Goal: Information Seeking & Learning: Check status

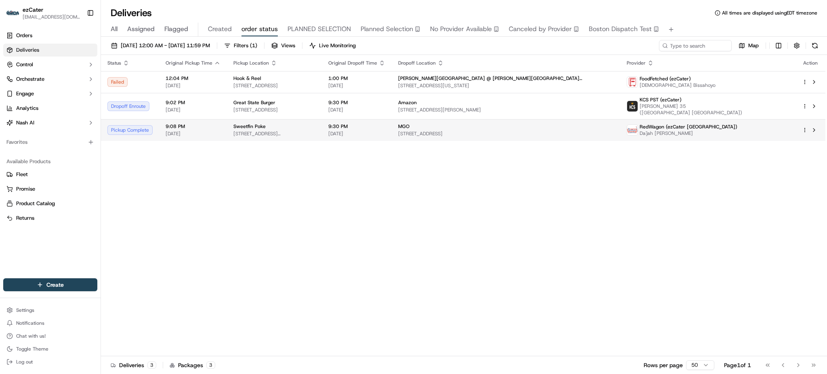
click at [522, 131] on span "[STREET_ADDRESS]" at bounding box center [506, 134] width 216 height 6
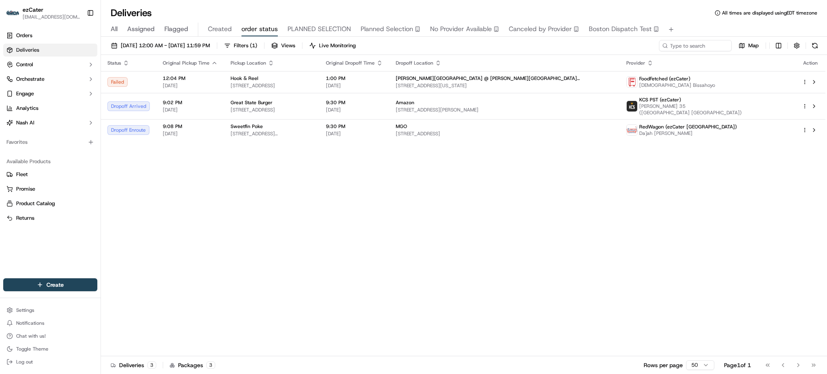
click at [256, 175] on div "Status Original Pickup Time Pickup Location Original Dropoff Time Dropoff Locat…" at bounding box center [463, 205] width 725 height 301
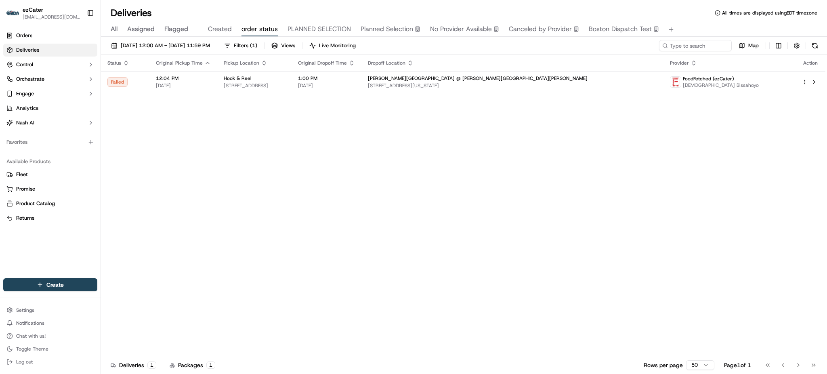
click at [115, 28] on span "All" at bounding box center [114, 29] width 7 height 10
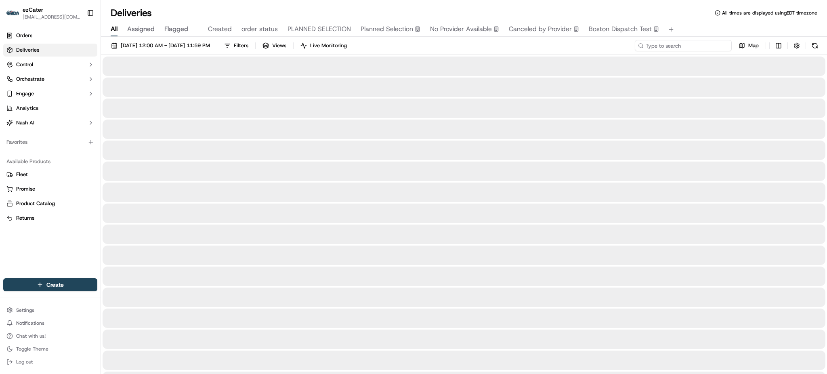
click at [709, 49] on input at bounding box center [683, 45] width 97 height 11
paste input "V65T3H"
click at [700, 27] on div "All Assigned Flagged Created order status PLANNED SELECTION Planned Selection N…" at bounding box center [464, 30] width 726 height 14
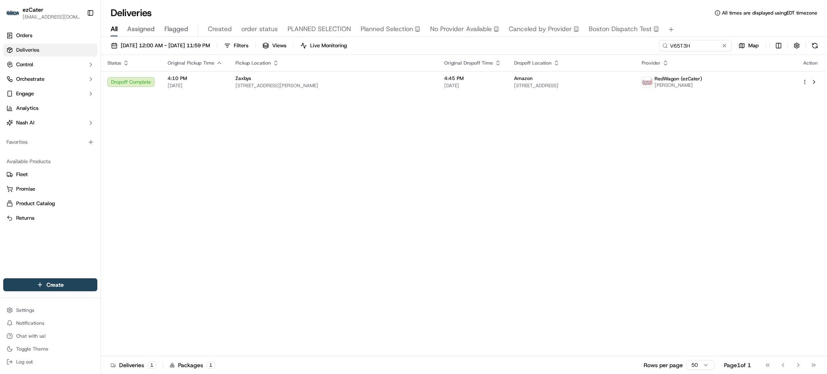
click at [161, 173] on div "Status Original Pickup Time Pickup Location Original Dropoff Time Dropoff Locat…" at bounding box center [463, 205] width 725 height 301
click at [508, 80] on td "Amazon [STREET_ADDRESS]" at bounding box center [572, 82] width 128 height 22
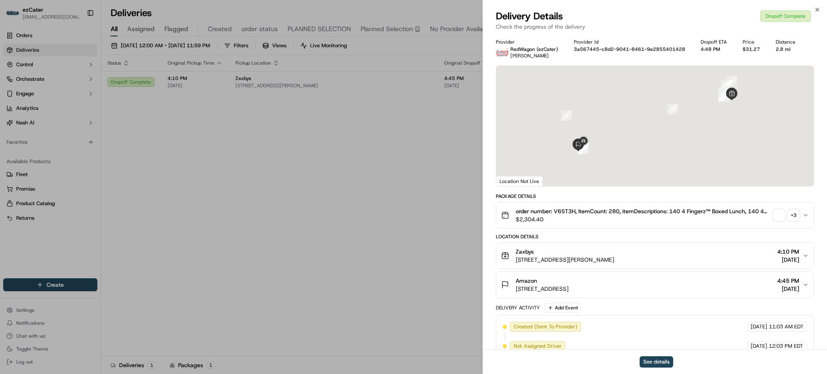
scroll to position [169, 0]
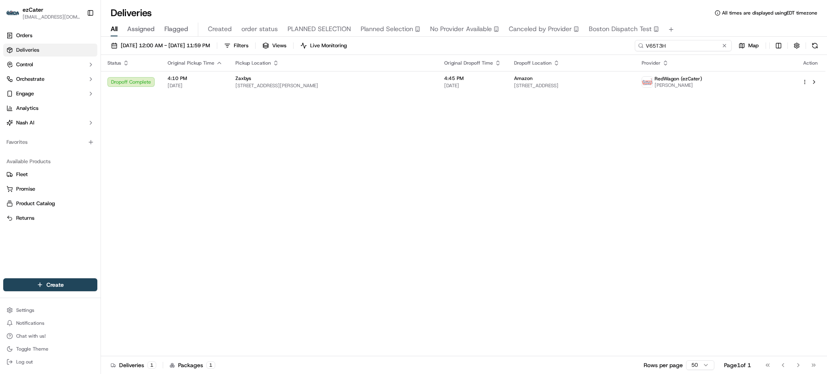
click at [705, 44] on input "V65T3H" at bounding box center [683, 45] width 97 height 11
paste input "TYHY32"
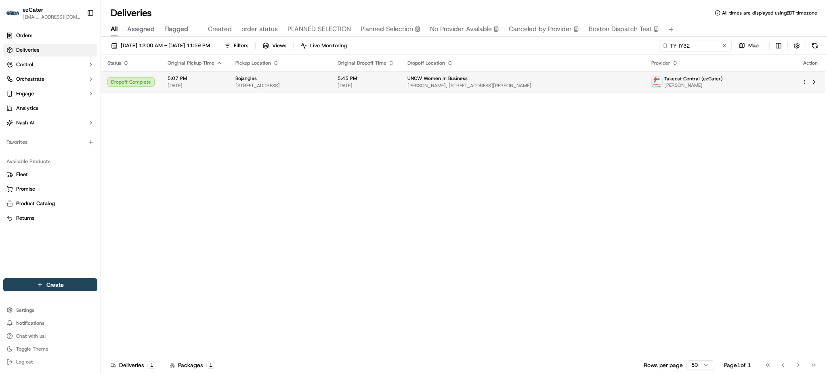
click at [468, 81] on span "UNCW Women In Business" at bounding box center [438, 78] width 60 height 6
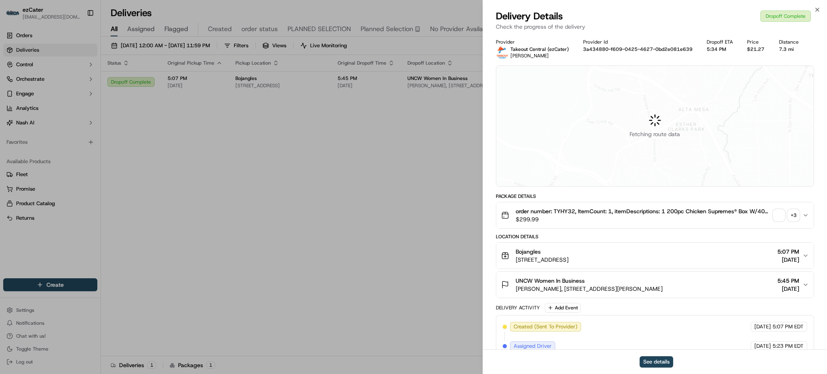
scroll to position [169, 0]
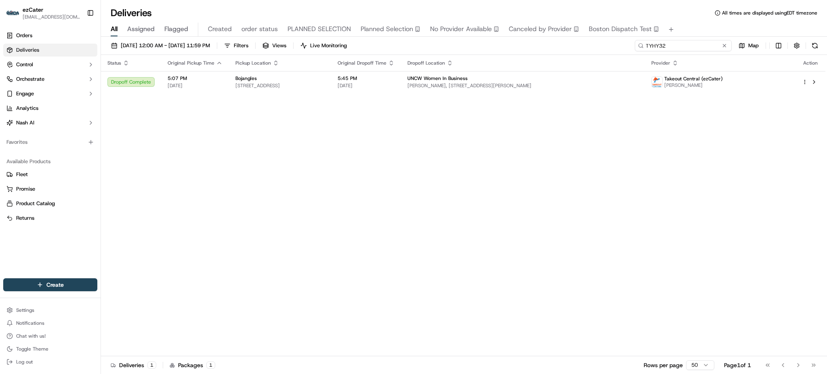
click at [709, 51] on input "TYHY32" at bounding box center [683, 45] width 97 height 11
paste input "CFJACA"
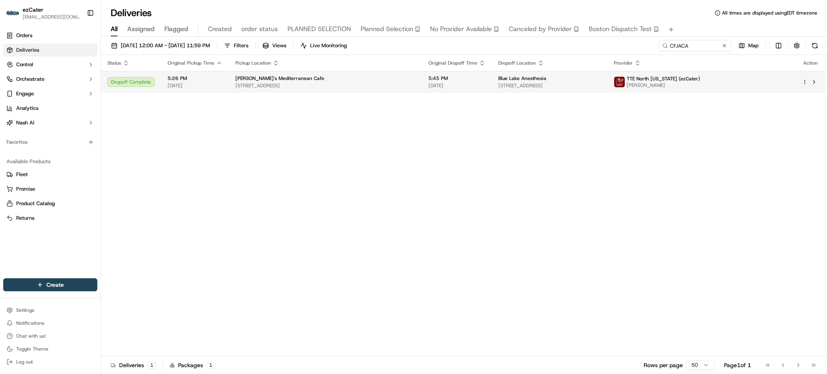
click at [539, 88] on span "[STREET_ADDRESS]" at bounding box center [550, 85] width 103 height 6
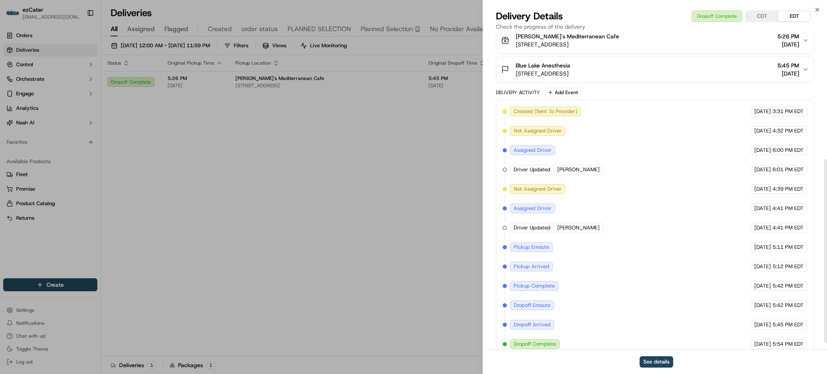
scroll to position [227, 0]
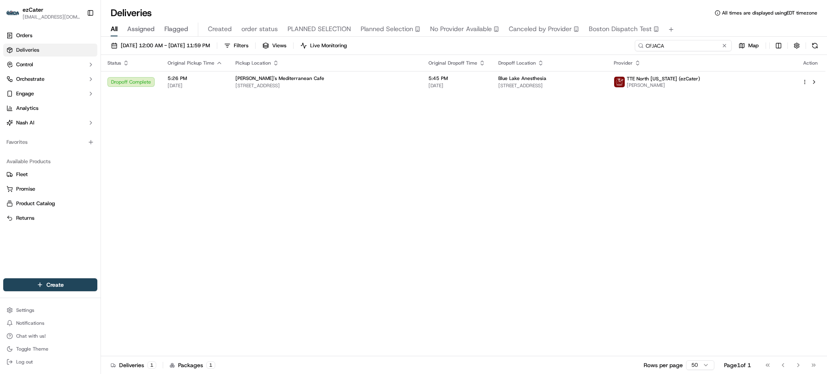
click at [703, 47] on input "CFJACA" at bounding box center [683, 45] width 97 height 11
paste input "7PW2MU"
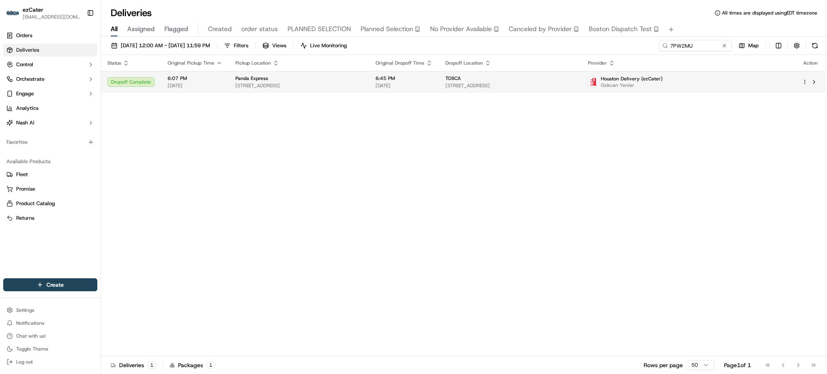
click at [406, 82] on span "[DATE]" at bounding box center [404, 85] width 57 height 6
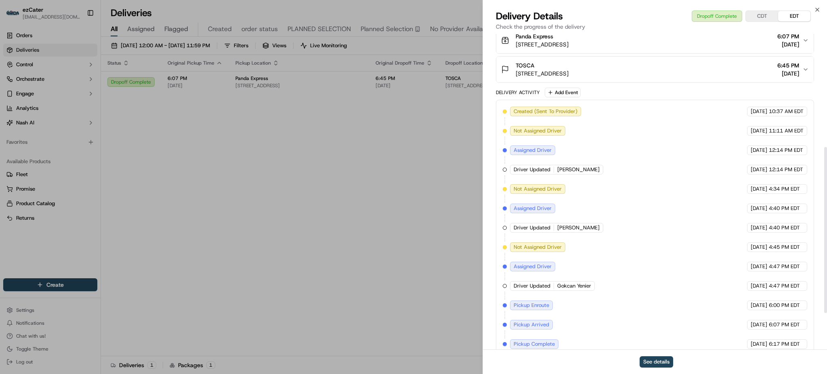
scroll to position [285, 0]
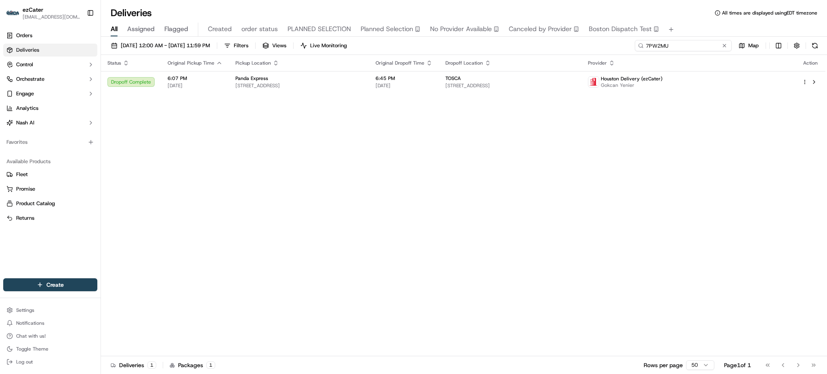
click at [700, 47] on input "7PW2MU" at bounding box center [683, 45] width 97 height 11
paste input "1PM3ZX"
click at [693, 21] on div "All Assigned Flagged Created order status PLANNED SELECTION Planned Selection N…" at bounding box center [464, 27] width 726 height 17
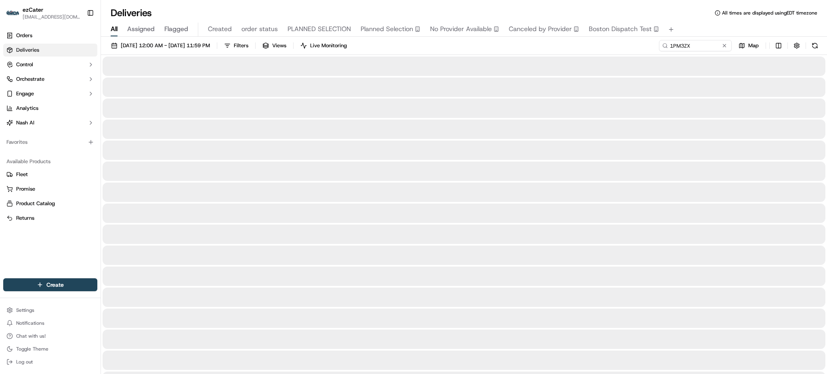
click at [497, 42] on div "[DATE] 12:00 AM - [DATE] 11:59 PM Filters Views Live Monitoring 1PM3ZX Map" at bounding box center [464, 47] width 726 height 15
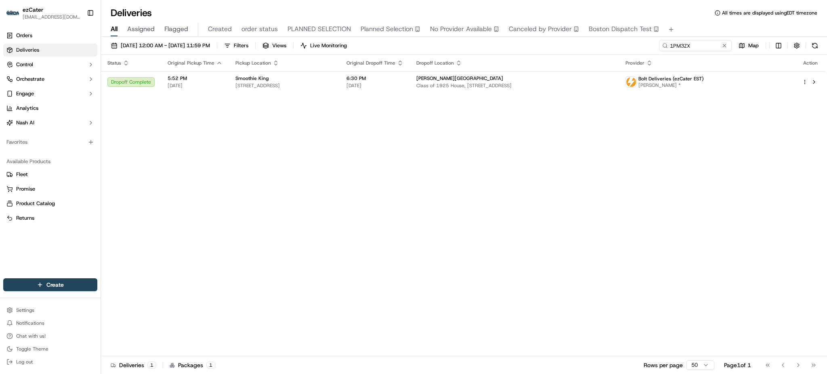
click at [389, 76] on span "6:30 PM" at bounding box center [375, 78] width 57 height 6
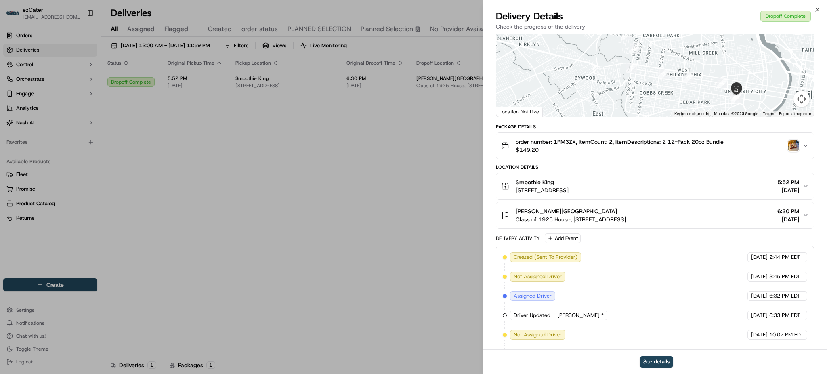
scroll to position [285, 0]
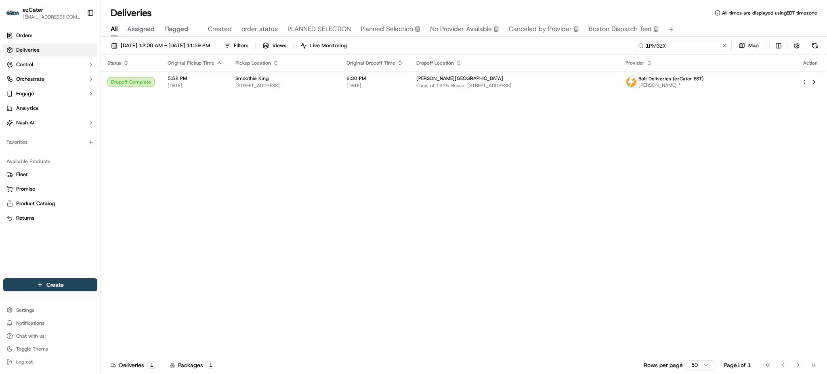
click at [703, 47] on input "1PM3ZX" at bounding box center [683, 45] width 97 height 11
paste input "6GJWTQ"
click at [697, 19] on div "All Assigned Flagged Created order status PLANNED SELECTION Planned Selection N…" at bounding box center [464, 27] width 726 height 17
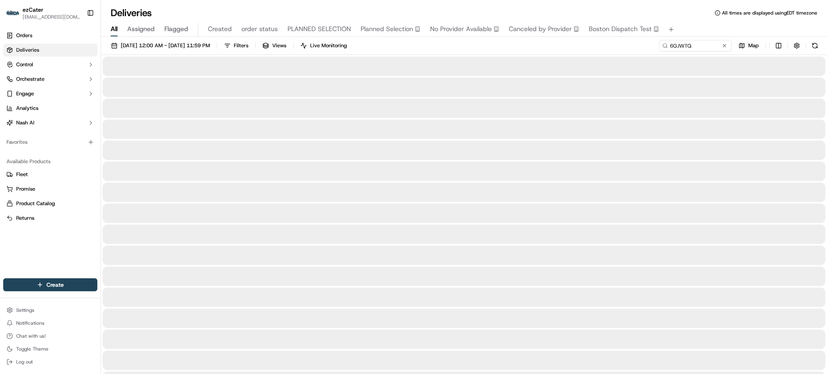
click at [619, 49] on div "[DATE] 12:00 AM - [DATE] 11:59 PM Filters Views Live Monitoring 6GJWTQ Map" at bounding box center [464, 47] width 726 height 15
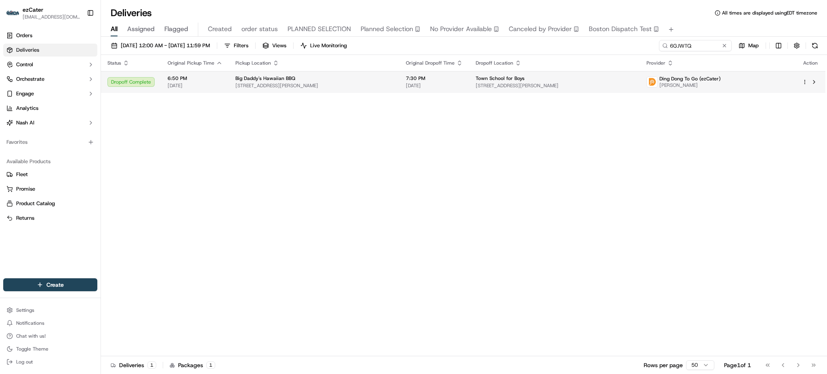
click at [543, 76] on div "Town School for Boys" at bounding box center [555, 78] width 158 height 6
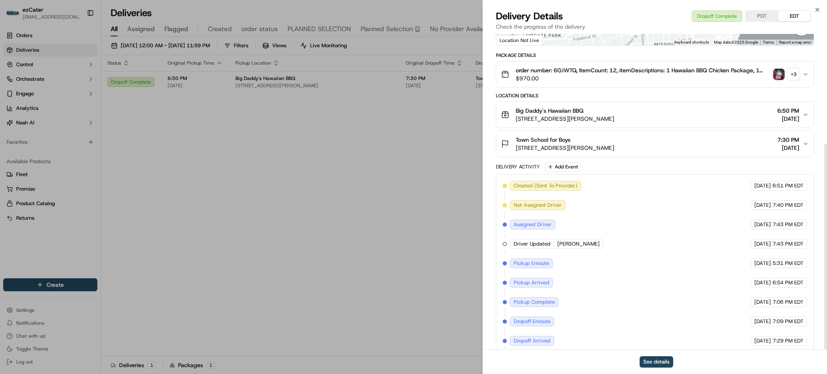
scroll to position [169, 0]
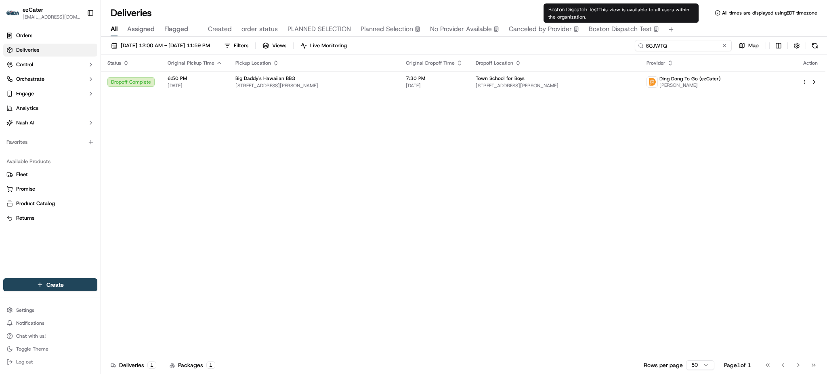
click at [710, 42] on input "6GJWTQ" at bounding box center [683, 45] width 97 height 11
paste input "2AJ-8T8"
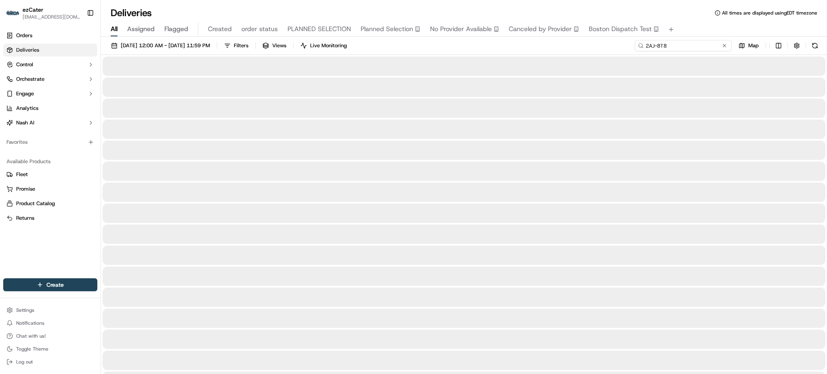
type input "2AJ-8T8"
click at [617, 41] on div "[DATE] 12:00 AM - [DATE] 11:59 PM Filters Views Live Monitoring 2AJ-8T8 Map" at bounding box center [464, 47] width 726 height 15
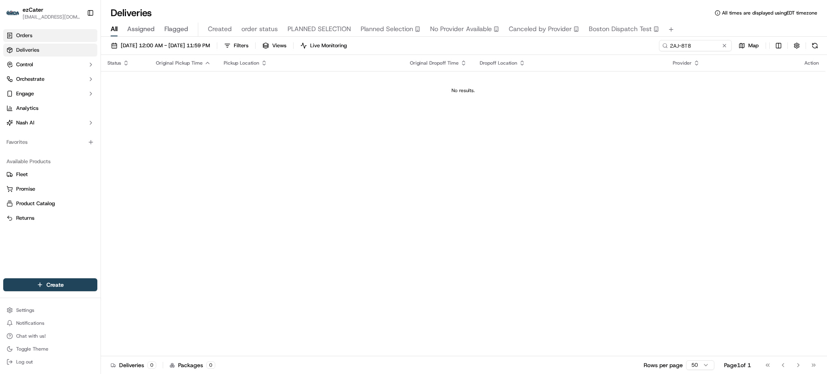
click at [22, 33] on span "Orders" at bounding box center [24, 35] width 16 height 7
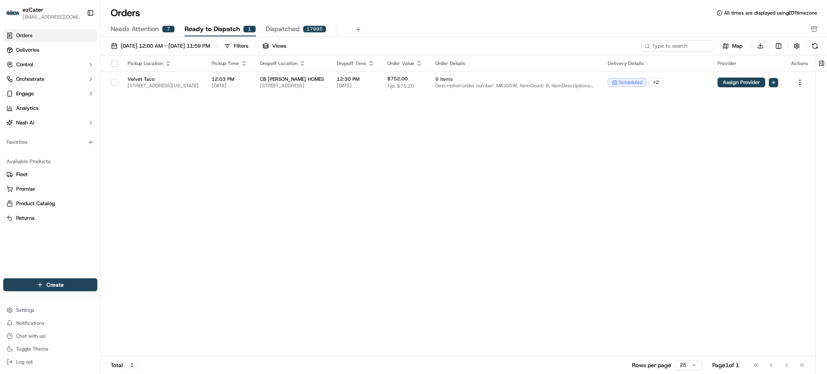
click at [133, 23] on button "Needs Attention 7" at bounding box center [143, 30] width 64 height 14
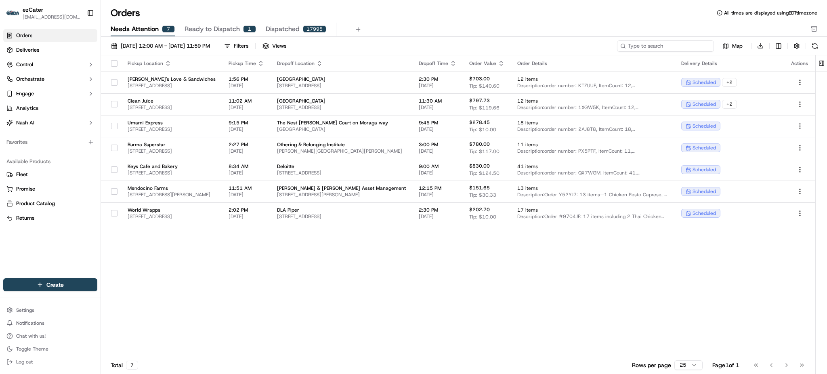
click at [684, 44] on input at bounding box center [665, 45] width 97 height 11
paste input "2AJ-8T8"
click at [617, 16] on div "Orders All times are displayed using EDT timezone" at bounding box center [464, 12] width 726 height 13
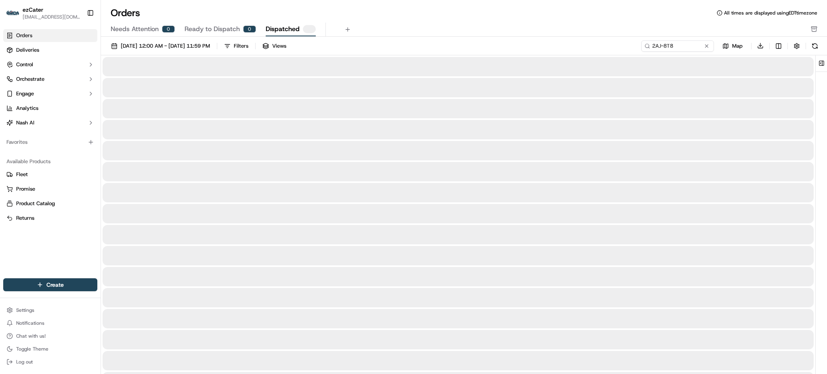
click at [272, 34] on span "Dispatched" at bounding box center [283, 29] width 34 height 10
click at [693, 43] on input "2AJ-8T8" at bounding box center [665, 45] width 97 height 11
paste input "2AJ-8T8"
paste input
type input "2AJ-8T8"
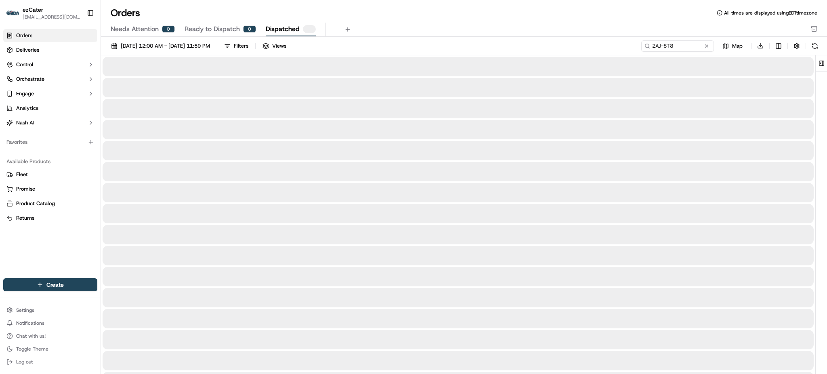
click at [585, 18] on div "Orders All times are displayed using EDT timezone" at bounding box center [464, 12] width 726 height 13
click at [674, 35] on div "Needs Attention 0 Ready to Dispatch 0 Dispatched" at bounding box center [459, 30] width 696 height 14
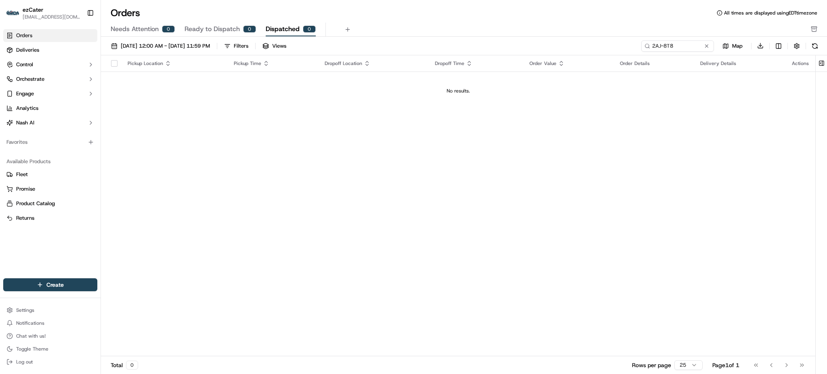
click at [663, 128] on div "Pickup Location Pickup Time Dropoff Location Dropoff Time Order Value Order Det…" at bounding box center [458, 205] width 715 height 301
click at [53, 40] on link "Orders" at bounding box center [50, 35] width 94 height 13
click at [51, 48] on link "Deliveries" at bounding box center [50, 50] width 94 height 13
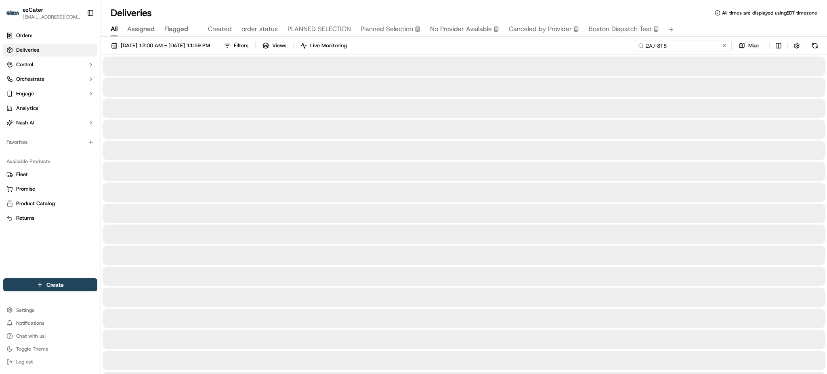
click at [697, 42] on input "2AJ-8T8" at bounding box center [683, 45] width 97 height 11
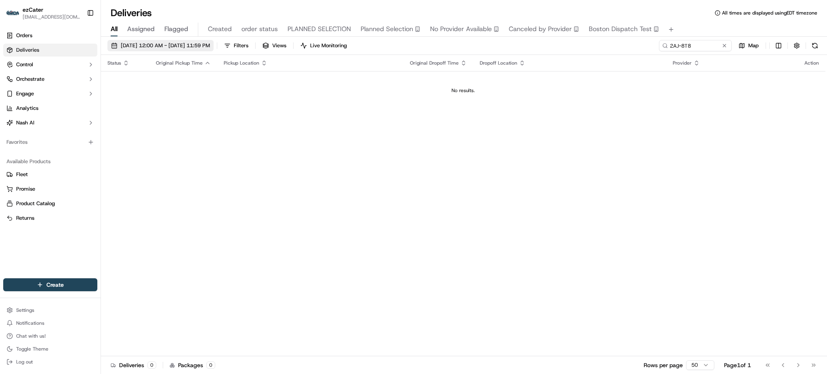
click at [173, 49] on span "[DATE] 12:00 AM - [DATE] 11:59 PM" at bounding box center [165, 45] width 89 height 7
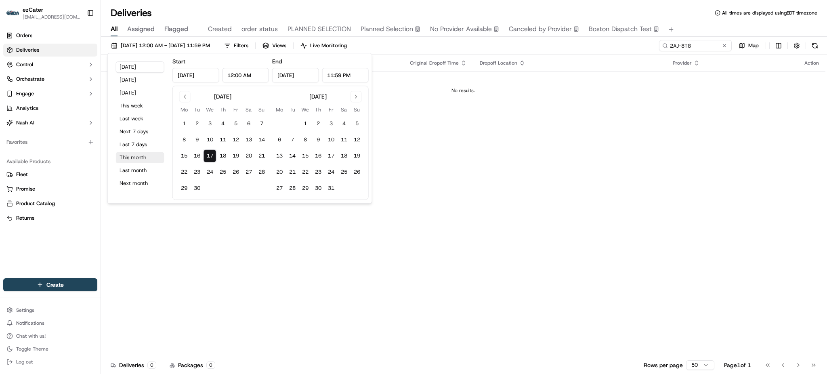
click at [135, 153] on button "This month" at bounding box center [140, 157] width 48 height 11
type input "[DATE]"
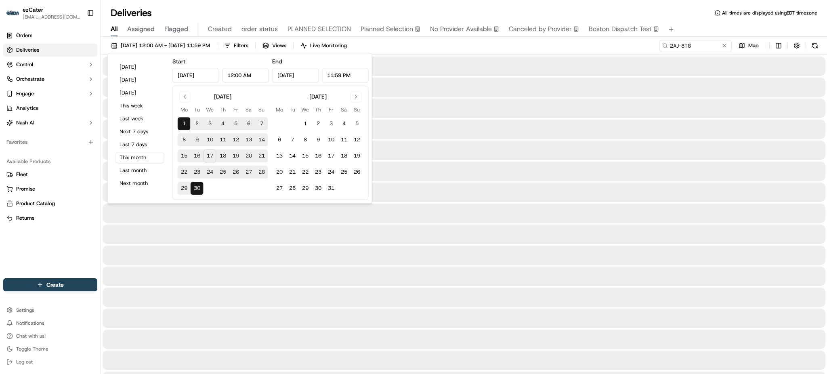
click at [440, 42] on div "[DATE] 12:00 AM - [DATE] 11:59 PM Filters Views Live Monitoring 2AJ-8T8 Map" at bounding box center [464, 47] width 726 height 15
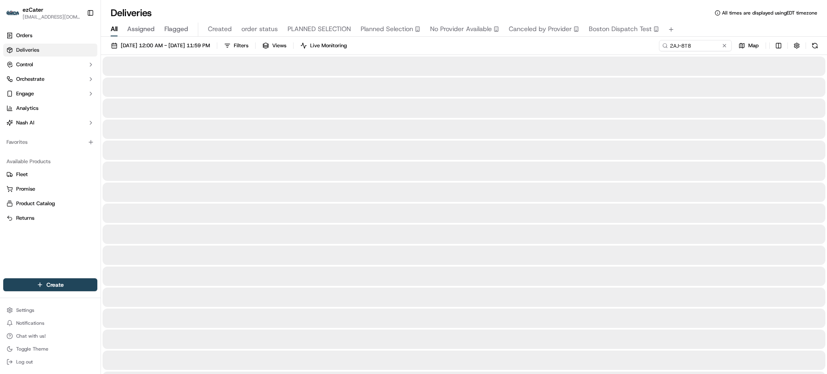
click at [440, 43] on div "[DATE] 12:00 AM - [DATE] 11:59 PM Filters Views Live Monitoring 2AJ-8T8 Map" at bounding box center [464, 47] width 726 height 15
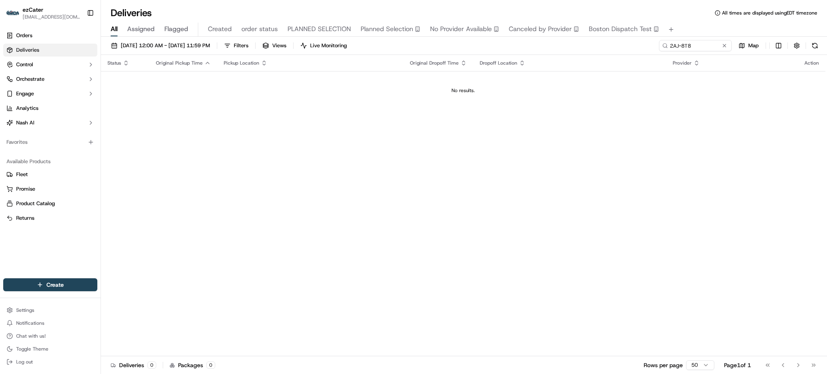
click at [642, 113] on div "Status Original Pickup Time Pickup Location Original Dropoff Time Dropoff Locat…" at bounding box center [463, 205] width 725 height 301
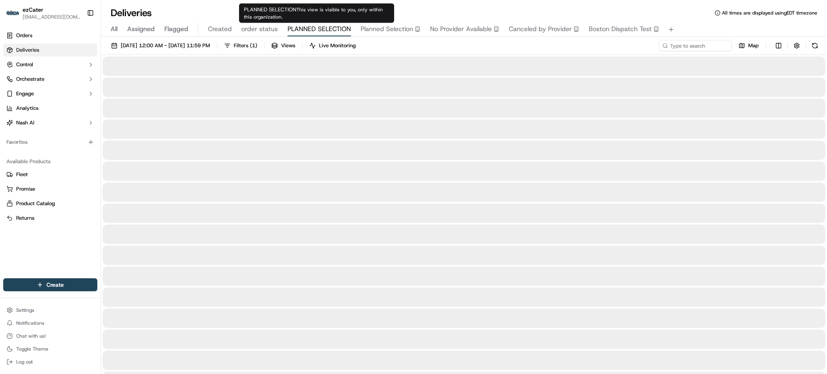
click at [298, 30] on span "PLANNED SELECTION" at bounding box center [319, 29] width 63 height 10
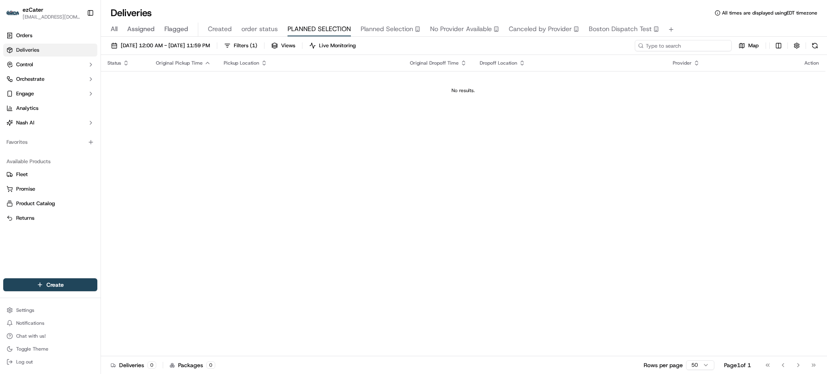
click at [716, 45] on input at bounding box center [683, 45] width 97 height 11
paste input "2AJ-8T8"
type input "2AJ-8T8"
click at [115, 31] on span "All" at bounding box center [114, 29] width 7 height 10
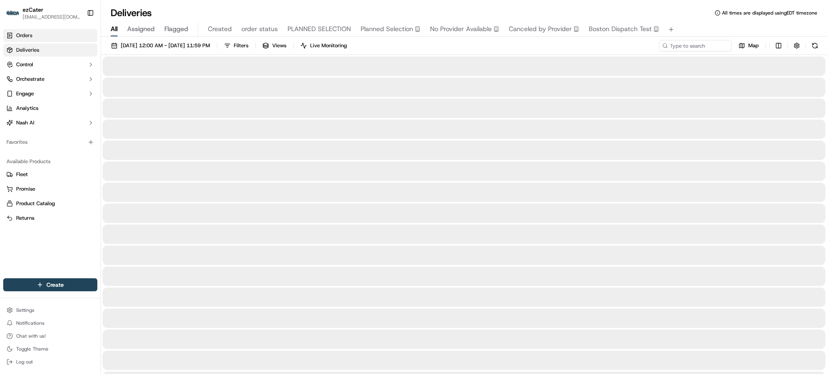
click at [23, 37] on span "Orders" at bounding box center [24, 35] width 16 height 7
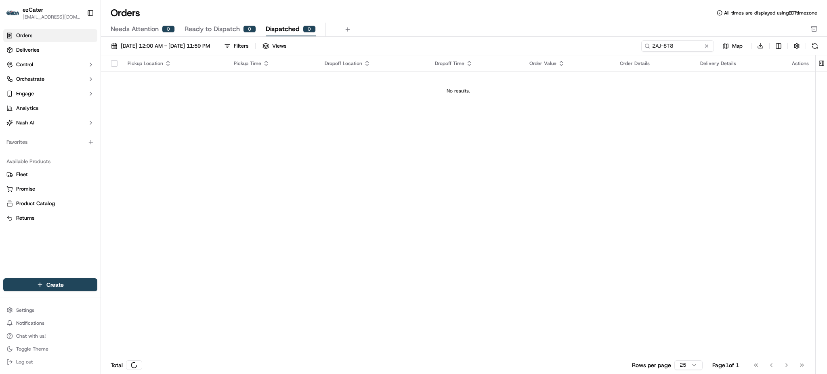
click at [166, 30] on div "0" at bounding box center [168, 28] width 13 height 7
click at [684, 44] on input "2AJ-8T8" at bounding box center [665, 45] width 97 height 11
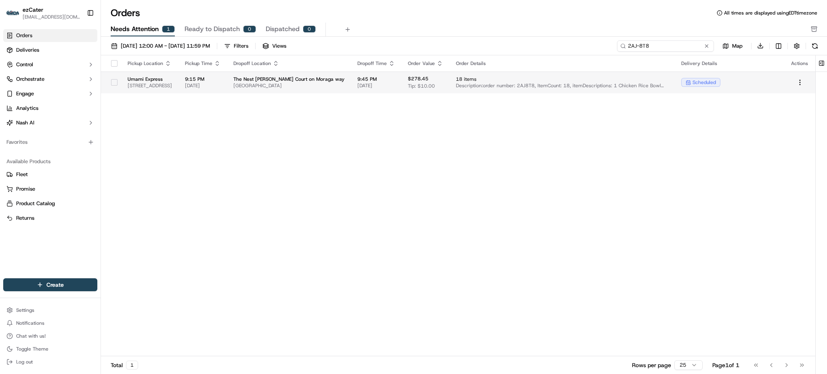
type input "2AJ-8T8"
click at [450, 87] on td "$278.45 Tip: $10.00" at bounding box center [426, 83] width 48 height 22
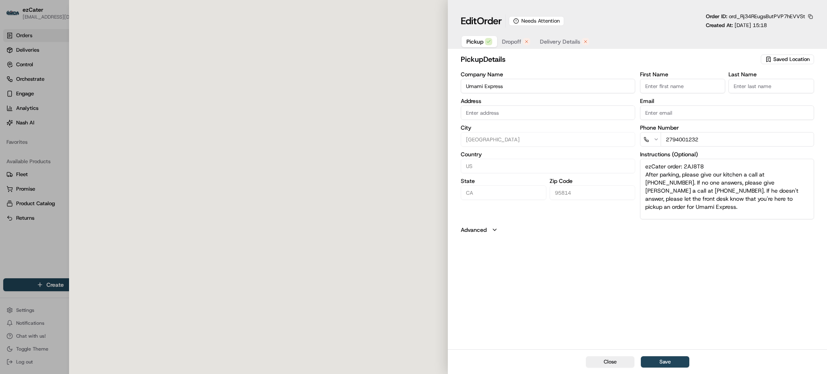
type input "[STREET_ADDRESS]"
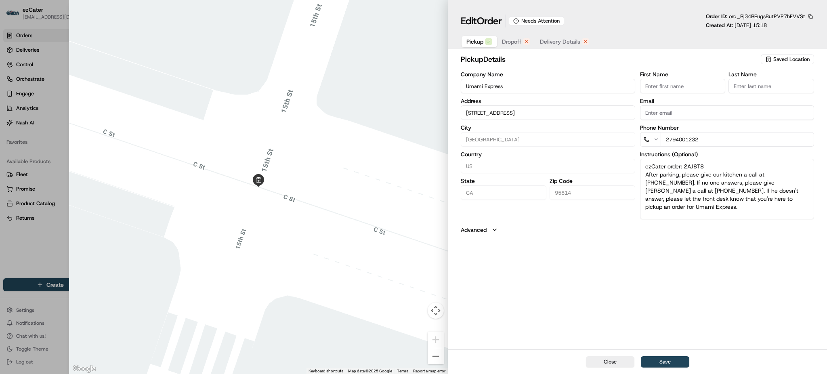
click at [517, 47] on button "Dropoff" at bounding box center [516, 41] width 38 height 11
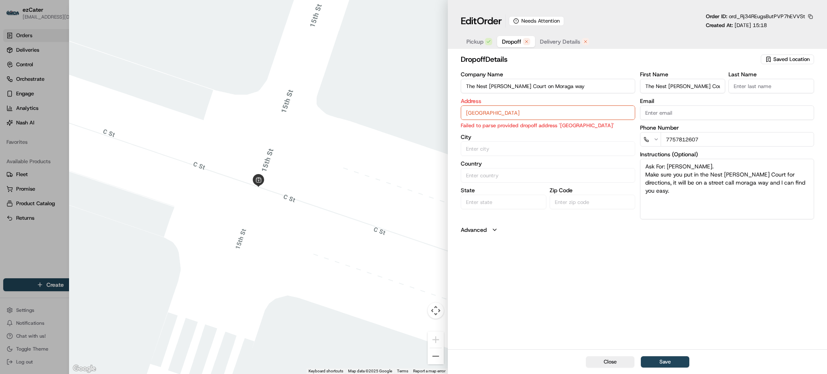
click at [565, 41] on span "Delivery Details" at bounding box center [560, 42] width 40 height 8
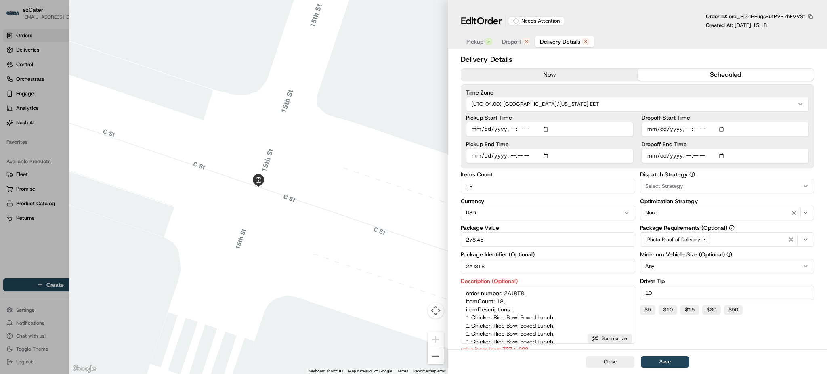
click at [0, 254] on div at bounding box center [413, 187] width 827 height 374
type input "1"
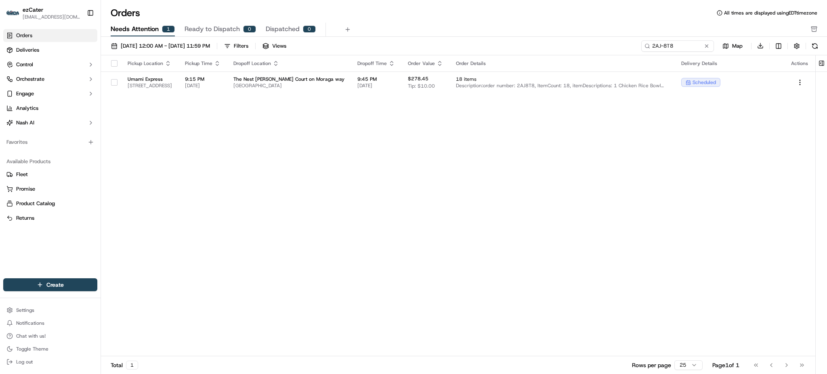
click at [652, 23] on div "Needs Attention 1 Ready to Dispatch 0 Dispatched 0" at bounding box center [459, 30] width 696 height 14
click at [299, 160] on div "Pickup Location Pickup Time Dropoff Location Dropoff Time Order Value Order Det…" at bounding box center [458, 205] width 715 height 301
click at [63, 53] on link "Deliveries" at bounding box center [50, 50] width 94 height 13
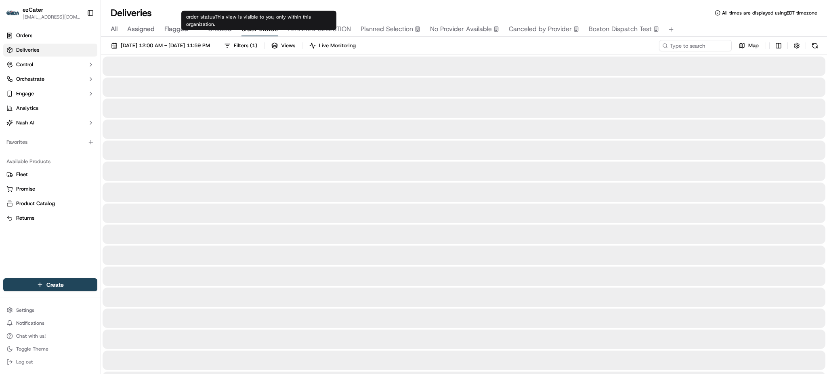
click at [257, 33] on span "order status" at bounding box center [260, 29] width 36 height 10
